Goal: Task Accomplishment & Management: Use online tool/utility

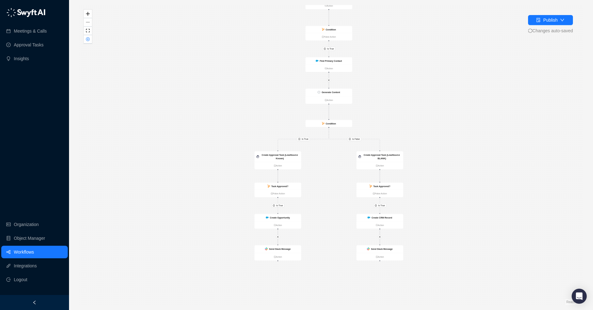
drag, startPoint x: 341, startPoint y: 277, endPoint x: 338, endPoint y: 218, distance: 59.1
click at [338, 218] on div "Is True Is True Is True Is True Is False Is True Call Completed Action Conditio…" at bounding box center [331, 155] width 504 height 300
click at [287, 250] on strong "Send Slack Message" at bounding box center [280, 249] width 22 height 3
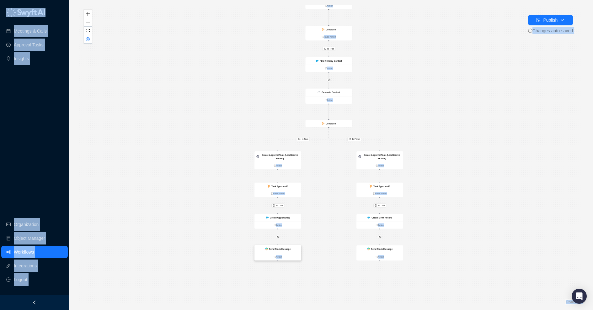
click at [287, 250] on strong "Send Slack Message" at bounding box center [280, 249] width 22 height 3
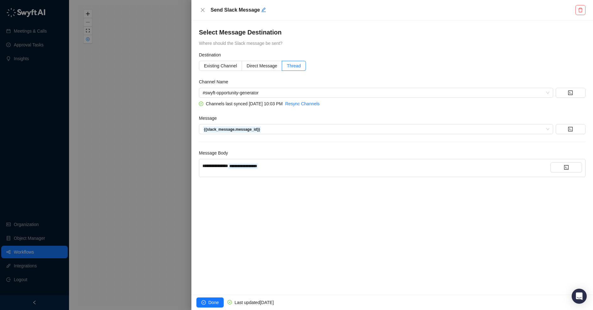
click at [174, 221] on div at bounding box center [296, 155] width 593 height 310
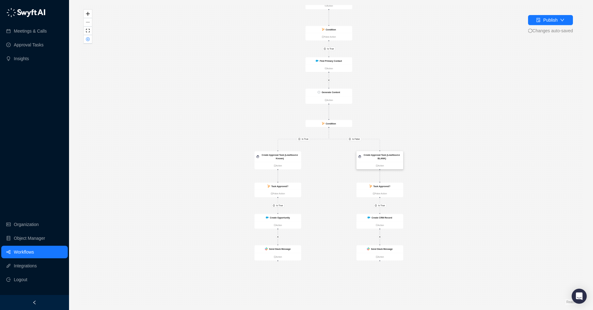
click at [394, 155] on strong "Create Approval Task (LeadSource BLANK)" at bounding box center [382, 157] width 36 height 6
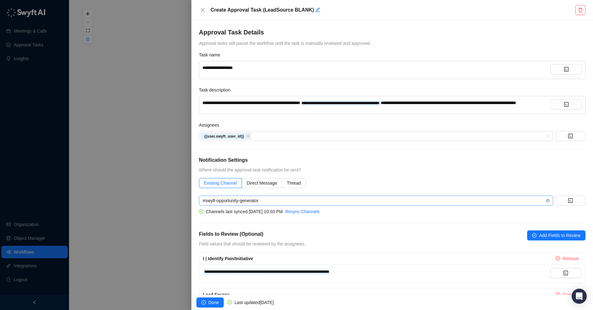
scroll to position [107, 0]
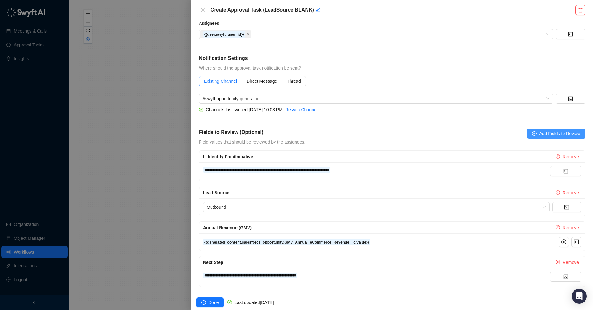
click at [564, 137] on span "Add Fields to Review" at bounding box center [559, 133] width 41 height 7
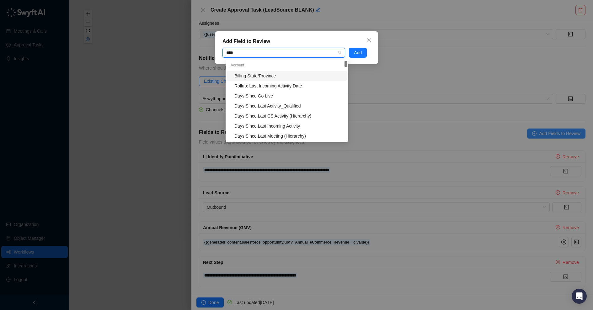
type input "*****"
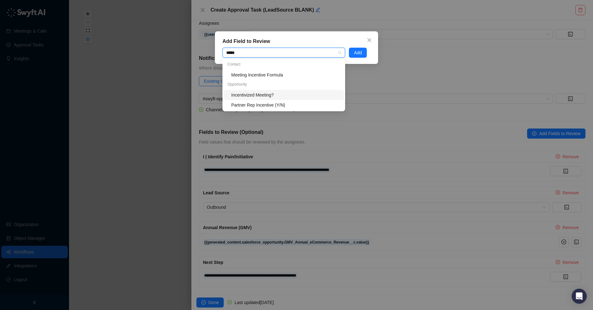
click at [284, 90] on div "Incentivized Meeting?" at bounding box center [284, 95] width 120 height 10
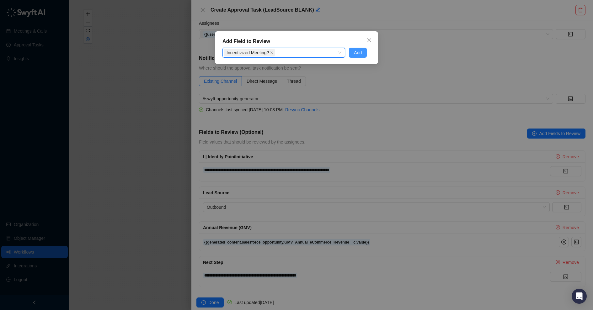
click at [359, 53] on span "Add" at bounding box center [358, 52] width 8 height 7
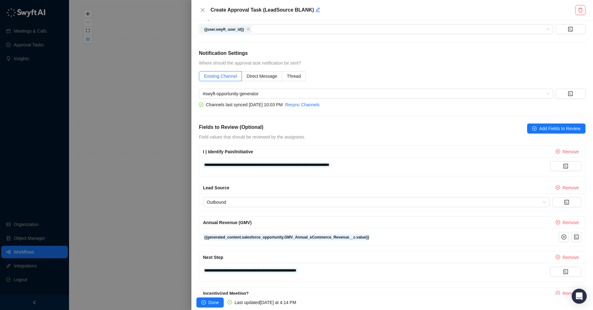
scroll to position [142, 0]
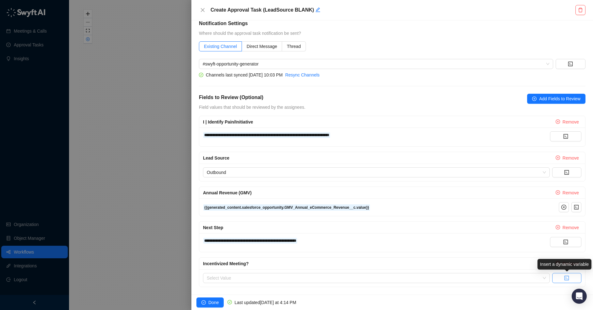
click at [564, 280] on button "button" at bounding box center [567, 278] width 29 height 10
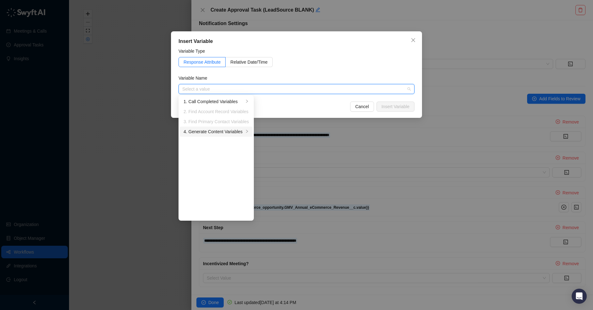
click at [236, 130] on div "4. Generate Content Variables" at bounding box center [214, 131] width 60 height 7
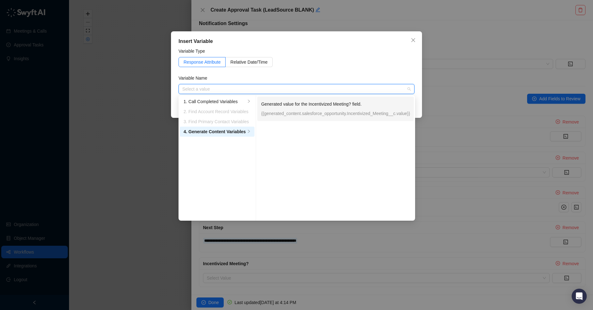
click at [299, 115] on p "{{generated_content.salesforce_opportunity.Incentivized_Meeting__c.value}}" at bounding box center [335, 113] width 149 height 7
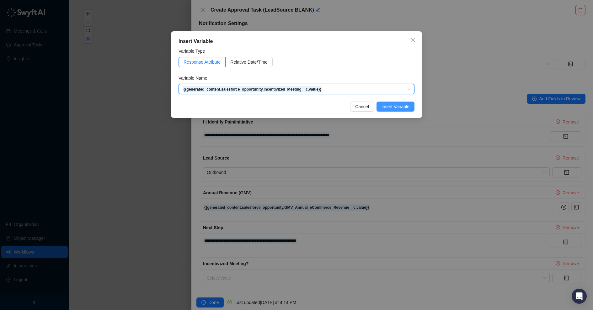
click at [399, 105] on span "Insert Variable" at bounding box center [396, 106] width 28 height 7
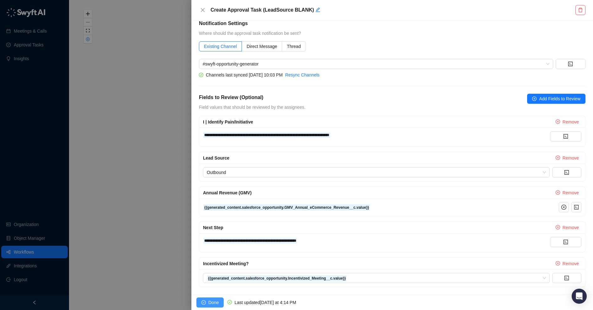
click at [212, 302] on span "Done" at bounding box center [213, 302] width 10 height 7
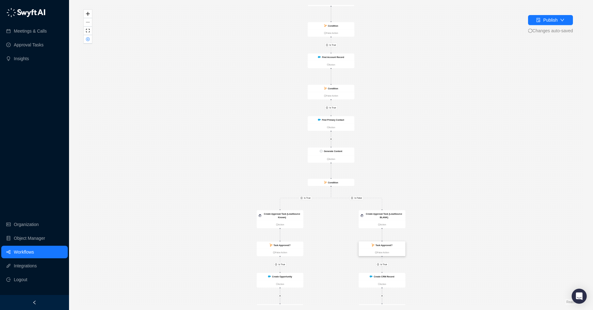
click at [395, 247] on div "Task Approved?" at bounding box center [382, 245] width 47 height 7
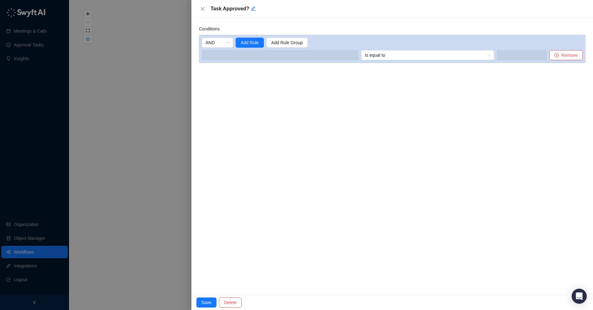
click at [148, 202] on div at bounding box center [296, 155] width 593 height 310
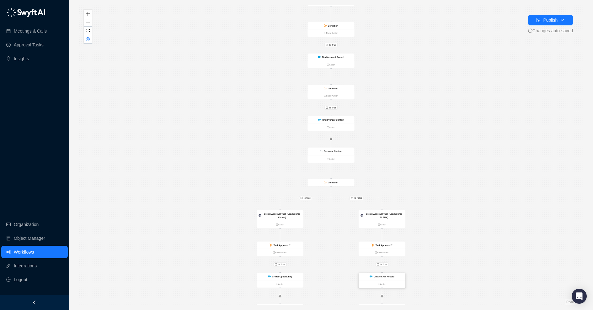
click at [398, 278] on div "Create CRM Record" at bounding box center [382, 277] width 47 height 8
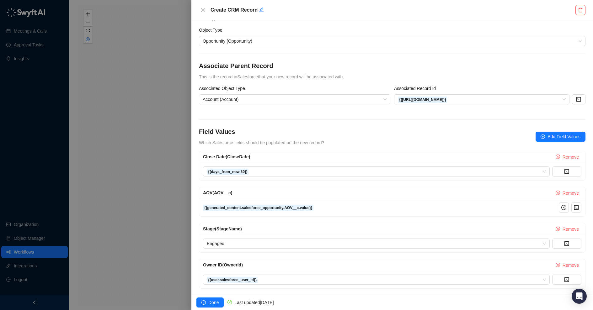
scroll to position [14, 0]
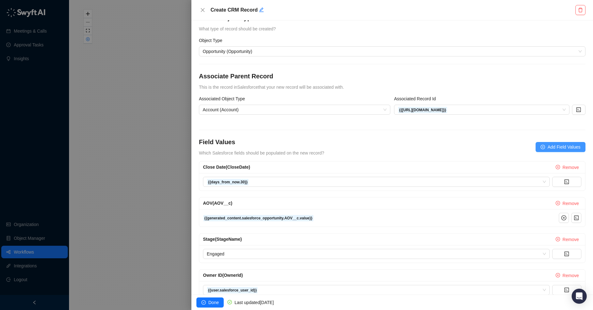
click at [553, 145] on span "Add Field Values" at bounding box center [564, 147] width 33 height 7
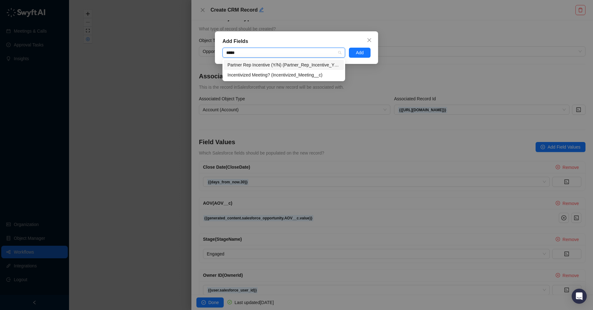
type input "******"
click at [253, 72] on div "Incentivized Meeting? (Incentivized_Meeting__c)" at bounding box center [284, 75] width 113 height 7
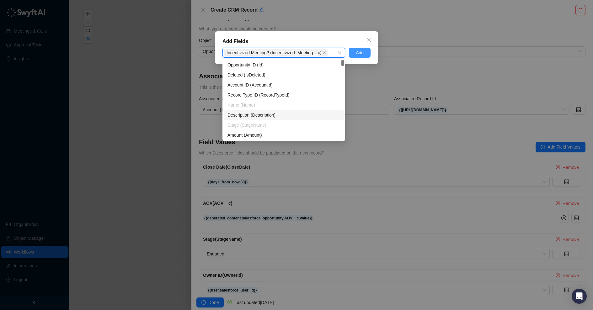
click at [358, 51] on span "Add" at bounding box center [360, 52] width 8 height 7
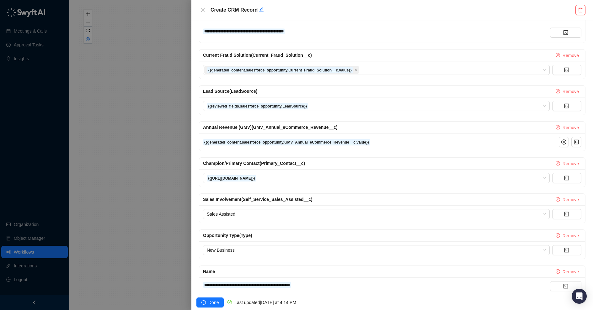
scroll to position [393, 0]
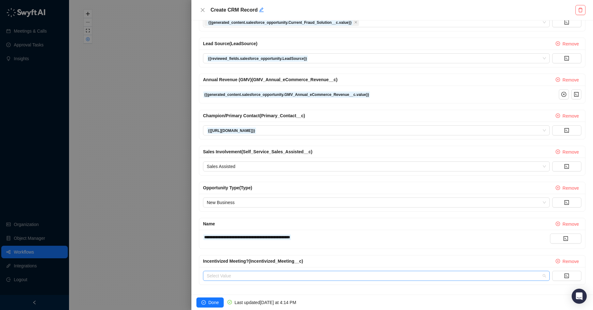
click at [311, 272] on input "search" at bounding box center [375, 276] width 336 height 9
click at [569, 274] on icon "code" at bounding box center [566, 276] width 5 height 5
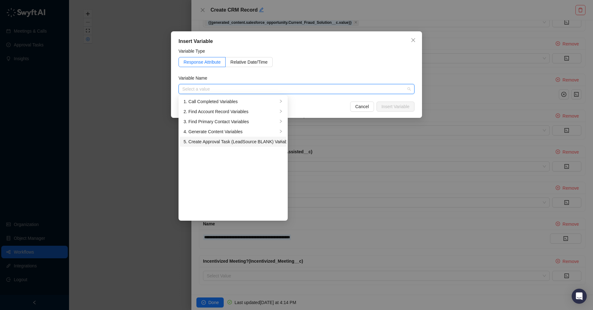
click at [241, 143] on div "5. Create Approval Task (LeadSource BLANK) Variables" at bounding box center [231, 141] width 94 height 7
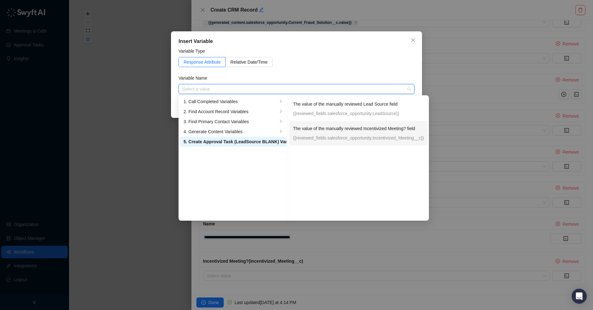
click at [342, 135] on p "{{reviewed_fields.salesforce_opportunity.Incentivized_Meeting__c}}" at bounding box center [358, 138] width 131 height 7
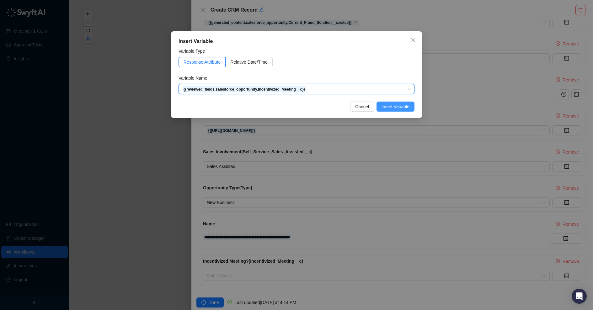
click at [395, 107] on span "Insert Variable" at bounding box center [396, 106] width 28 height 7
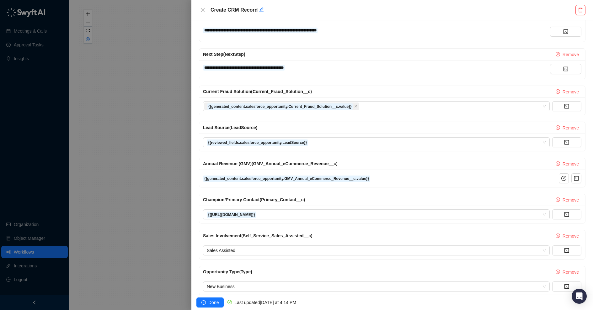
scroll to position [308, 0]
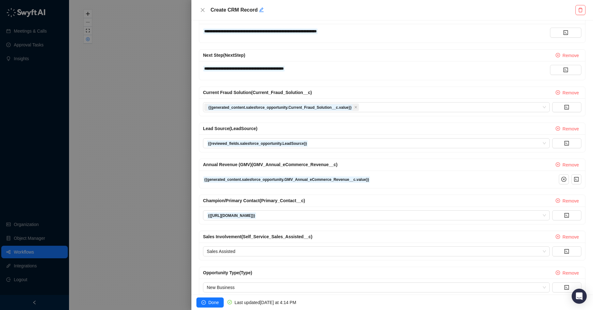
click at [405, 178] on div "{{generated_content.salesforce_opportunity.GMV_Annual_eCommerce_Revenue__c.valu…" at bounding box center [379, 179] width 353 height 7
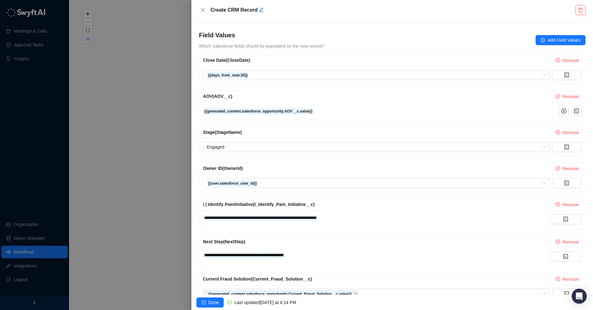
scroll to position [117, 0]
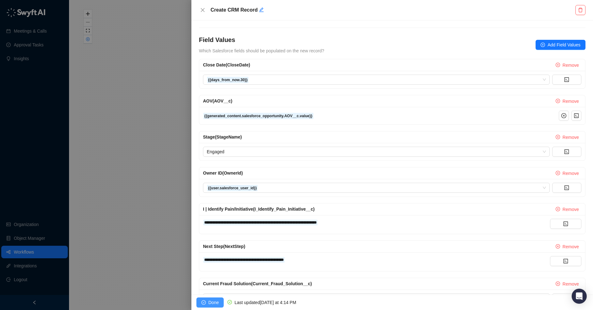
click at [208, 304] on button "Done" at bounding box center [210, 303] width 27 height 10
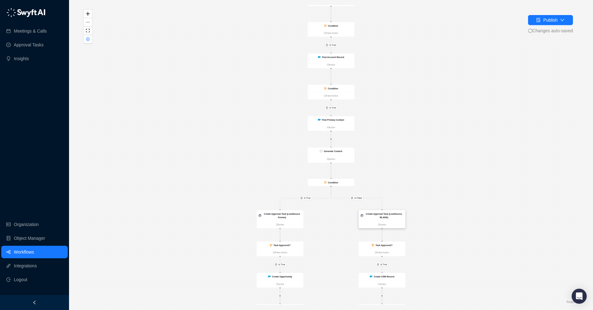
click at [404, 219] on div "Create Approval Task (LeadSource BLANK)" at bounding box center [382, 216] width 47 height 11
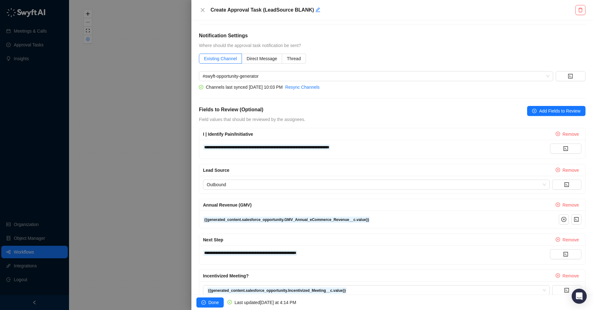
scroll to position [142, 0]
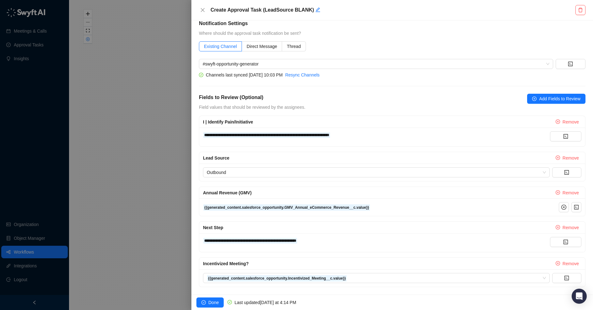
click at [134, 159] on div at bounding box center [296, 155] width 593 height 310
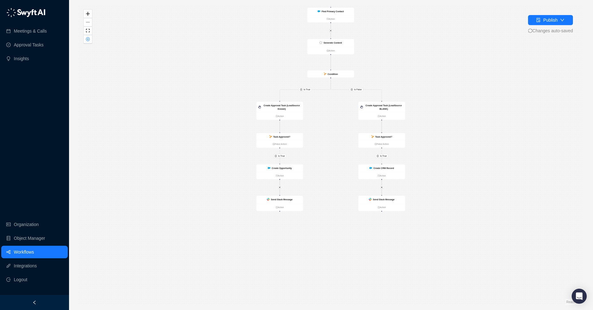
drag, startPoint x: 499, startPoint y: 155, endPoint x: 498, endPoint y: 52, distance: 103.0
click at [498, 52] on div "Is True Is True Is True Is True Is False Is True Call Completed Action Conditio…" at bounding box center [331, 155] width 504 height 300
click at [400, 165] on div "Create CRM Record" at bounding box center [381, 168] width 47 height 8
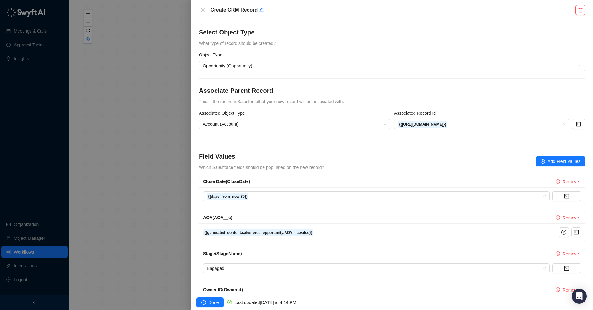
click at [167, 147] on div at bounding box center [296, 155] width 593 height 310
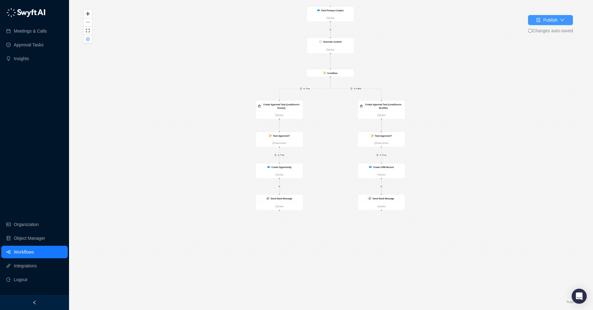
click at [543, 19] on div "Publish" at bounding box center [550, 20] width 14 height 7
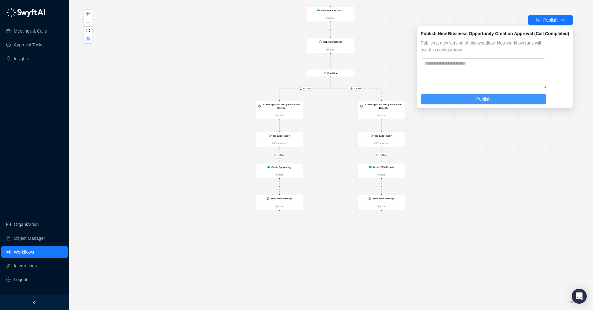
click at [471, 98] on button "Publish" at bounding box center [484, 99] width 126 height 10
